Goal: Information Seeking & Learning: Check status

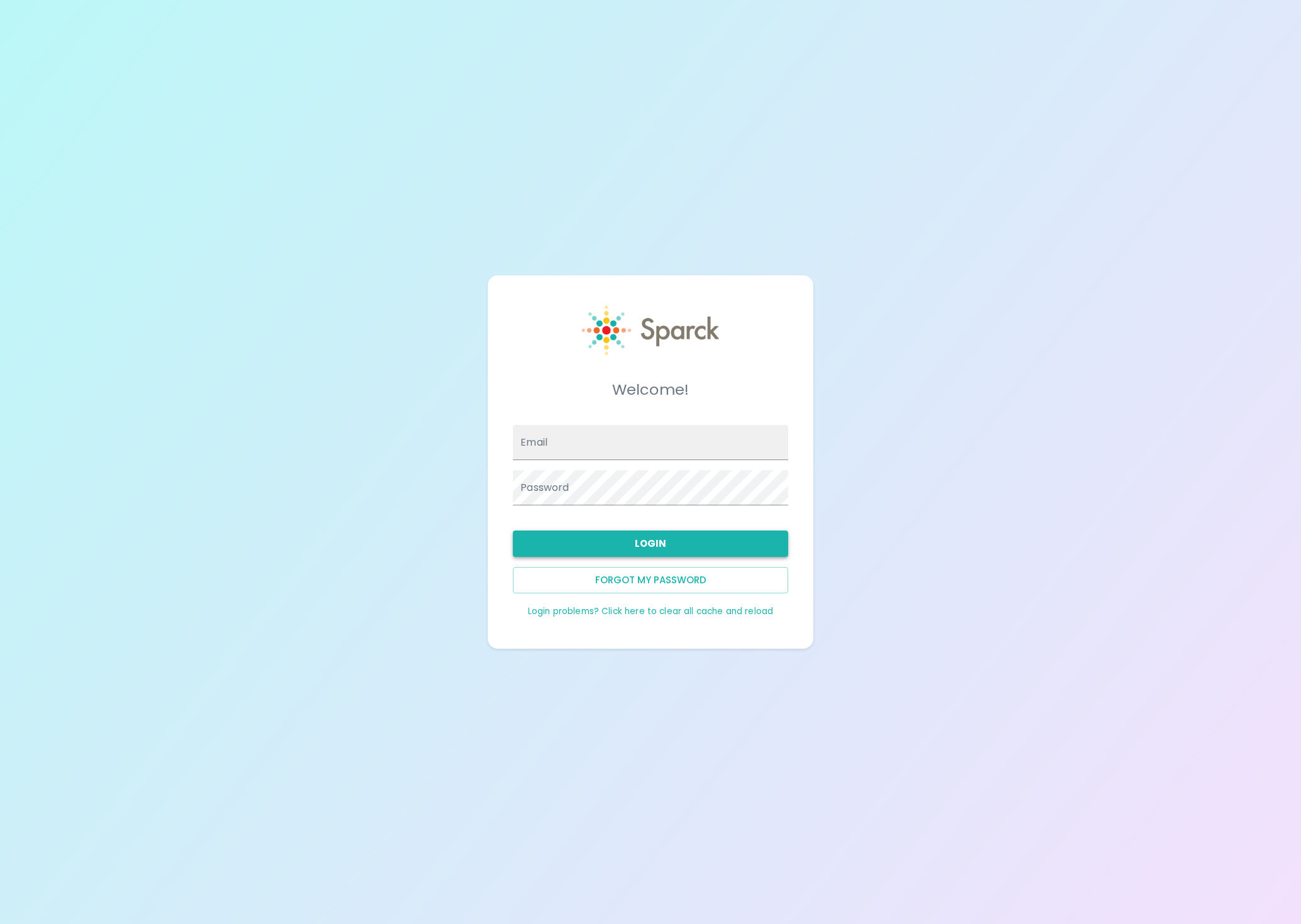
type input "[EMAIL_ADDRESS][DOMAIN_NAME]"
click at [590, 544] on button "Login" at bounding box center [650, 544] width 276 height 27
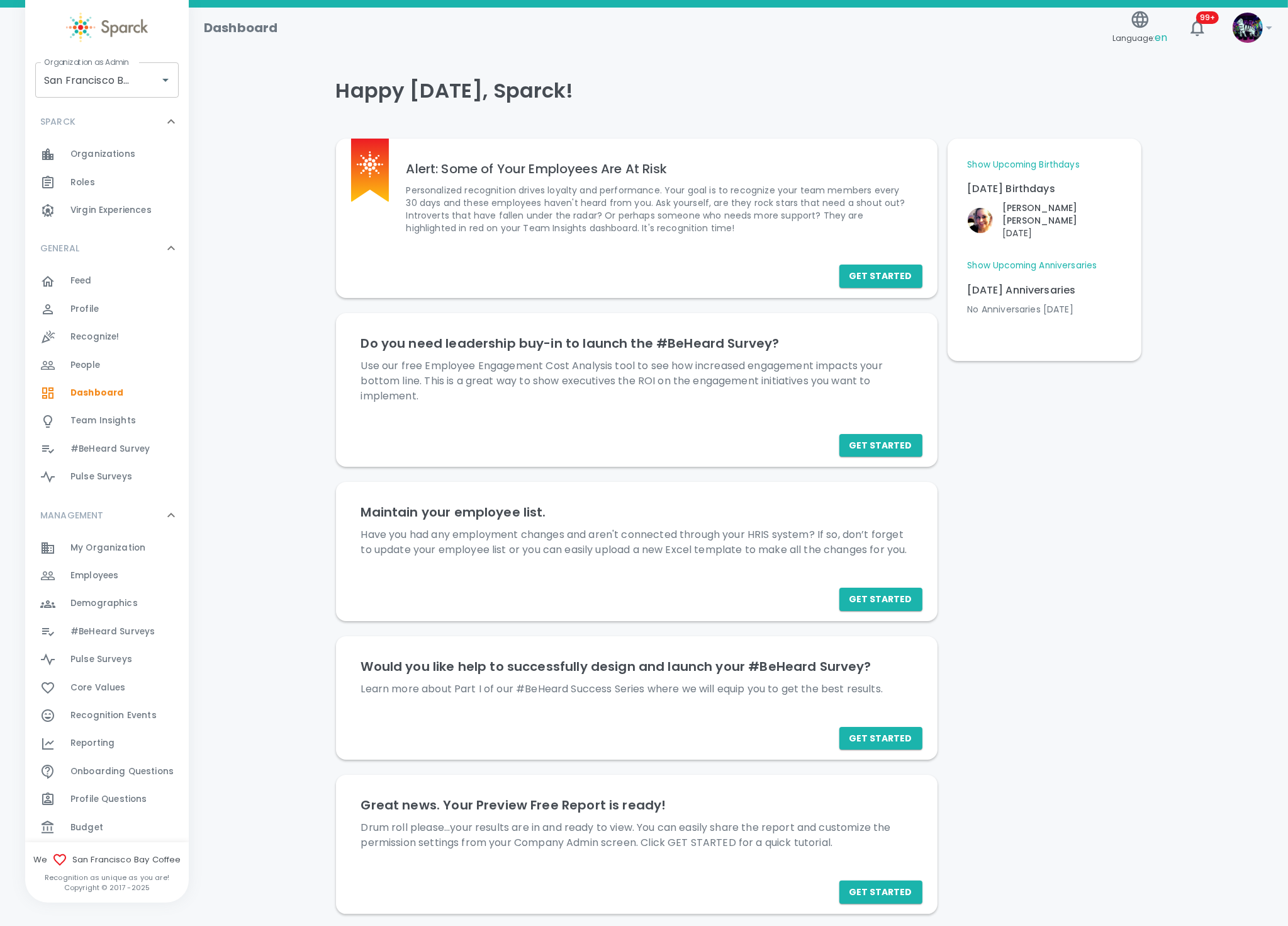
click at [104, 272] on div "Feed 0" at bounding box center [130, 281] width 118 height 17
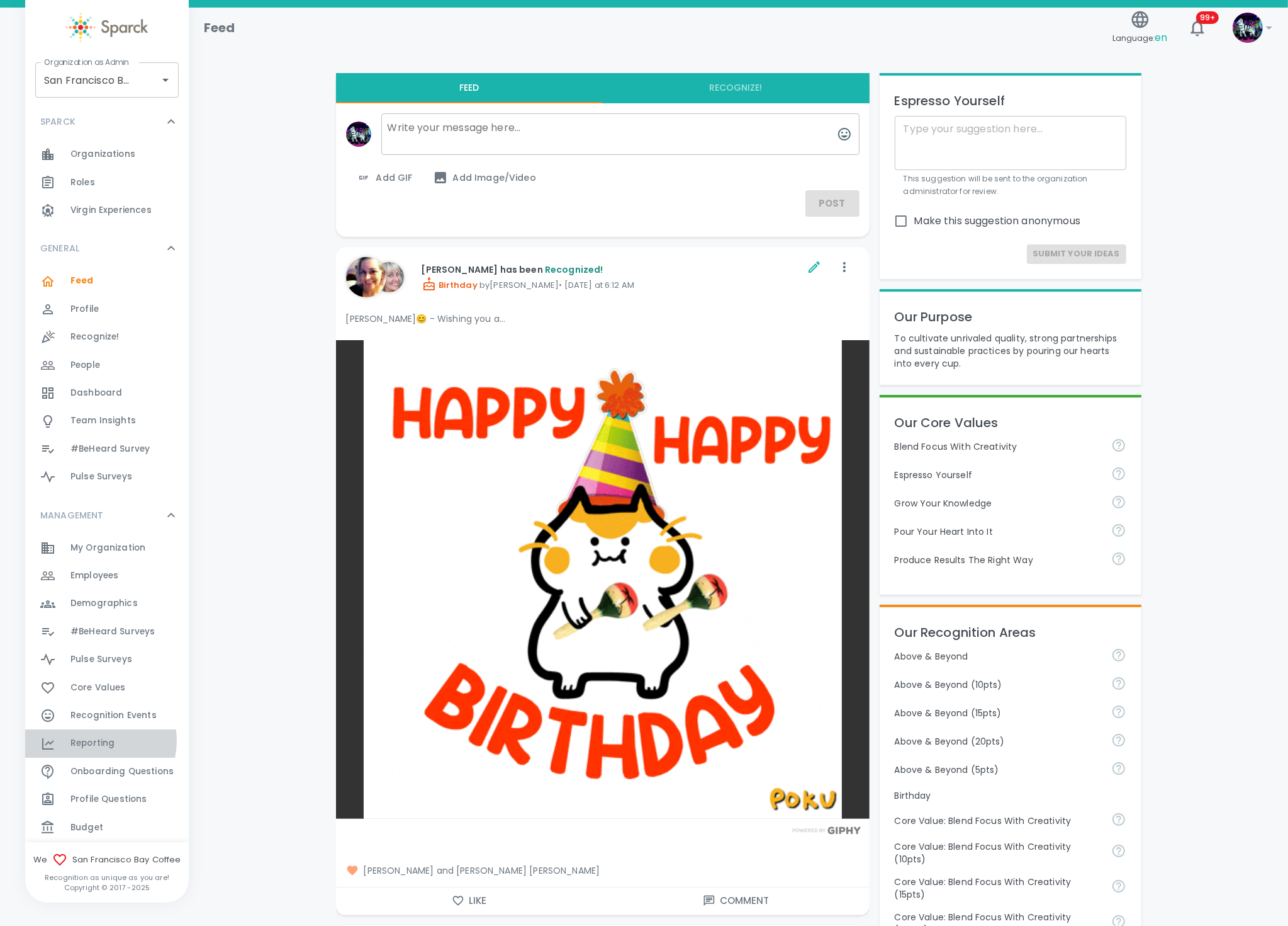
click at [99, 740] on span "Reporting" at bounding box center [93, 743] width 44 height 13
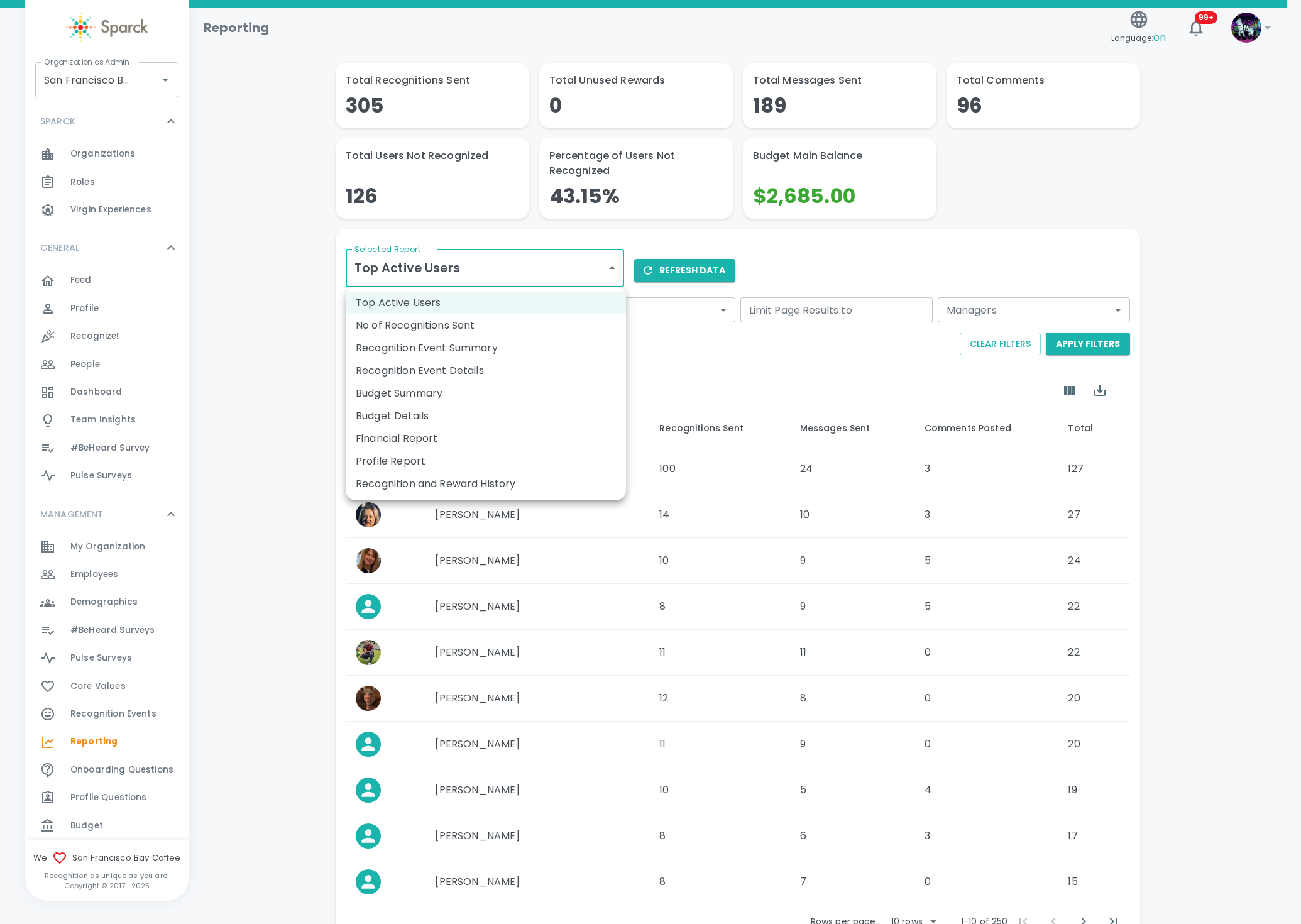
click at [511, 266] on body "Skip Navigation Reporting Language: en 99+ ! Organization as Admin [GEOGRAPHIC_…" at bounding box center [650, 506] width 1301 height 1013
click at [468, 484] on li "Recognition and Reward History" at bounding box center [485, 484] width 280 height 23
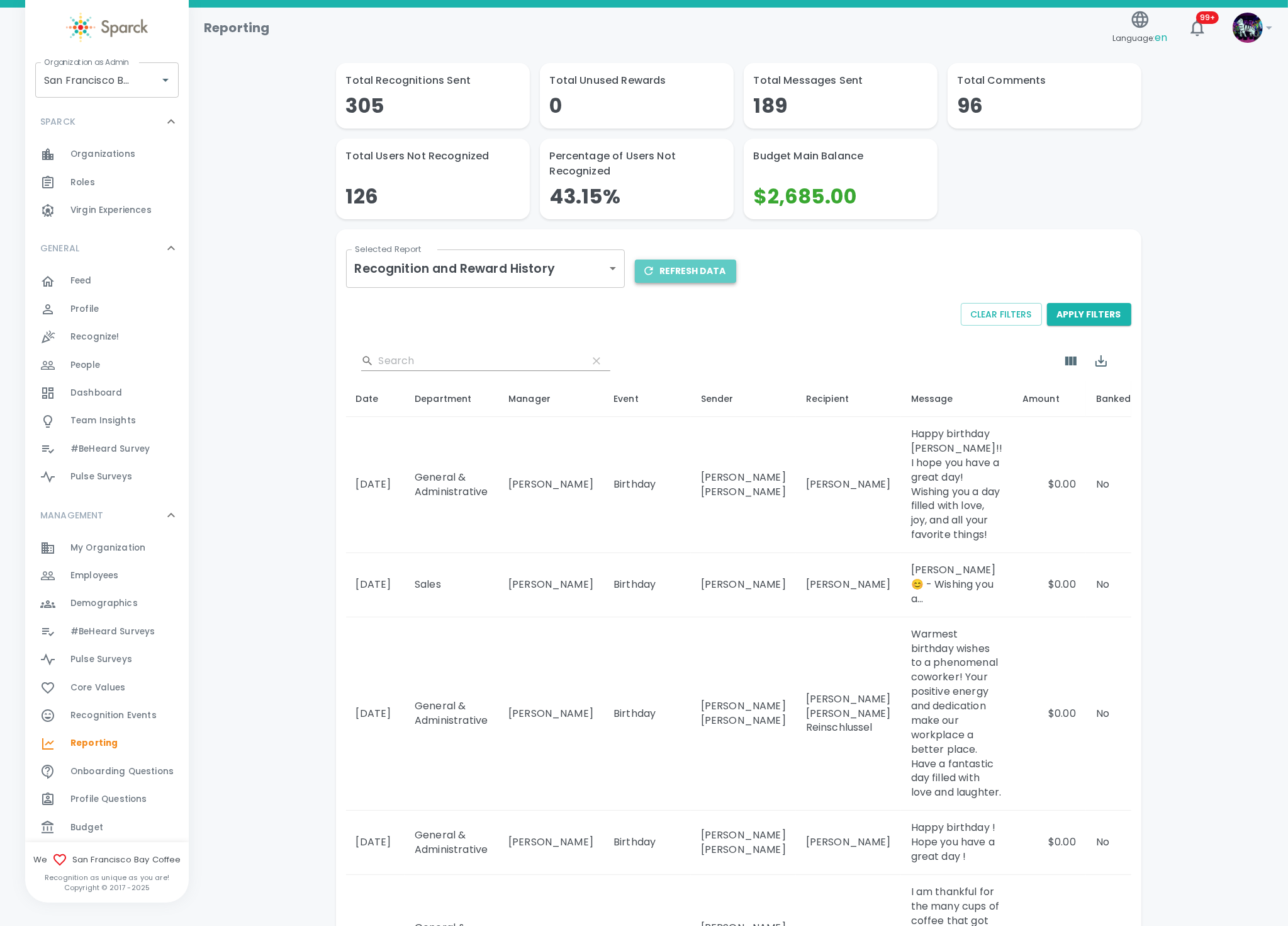
click at [688, 260] on button "Refresh Data" at bounding box center [686, 271] width 101 height 24
